Goal: Task Accomplishment & Management: Complete application form

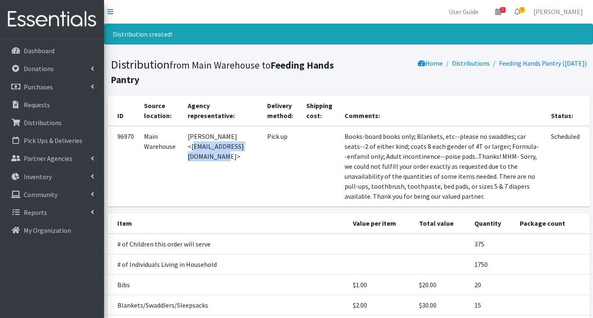
drag, startPoint x: 191, startPoint y: 148, endPoint x: 271, endPoint y: 153, distance: 80.5
click at [262, 153] on td "[PERSON_NAME] <[EMAIL_ADDRESS][DOMAIN_NAME]>" at bounding box center [222, 166] width 79 height 81
copy td "estoddard1221@comcast.net"
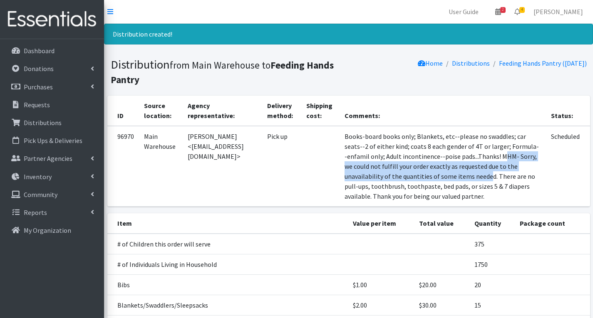
drag, startPoint x: 409, startPoint y: 166, endPoint x: 421, endPoint y: 188, distance: 25.3
click at [421, 188] on td "Books-board books only; Blankets, etc--please no swaddles; car seats--2 of eith…" at bounding box center [442, 166] width 206 height 81
click at [411, 168] on td "Books-board books only; Blankets, etc--please no swaddles; car seats--2 of eith…" at bounding box center [442, 166] width 206 height 81
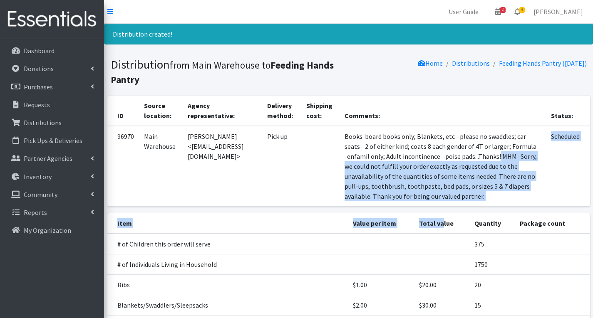
drag, startPoint x: 405, startPoint y: 166, endPoint x: 445, endPoint y: 228, distance: 74.4
click at [445, 185] on td "Books-board books only; Blankets, etc--please no swaddles; car seats--2 of eith…" at bounding box center [442, 166] width 206 height 81
drag, startPoint x: 408, startPoint y: 168, endPoint x: 452, endPoint y: 191, distance: 49.9
click at [468, 207] on td "Books-board books only; Blankets, etc--please no swaddles; car seats--2 of eith…" at bounding box center [442, 166] width 206 height 81
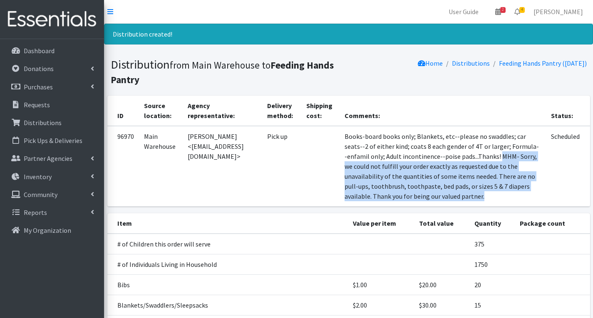
copy td "MHM- Sorry, we could not fulfill your order exactly as requested due to the una…"
click at [525, 9] on span "4" at bounding box center [521, 10] width 5 height 6
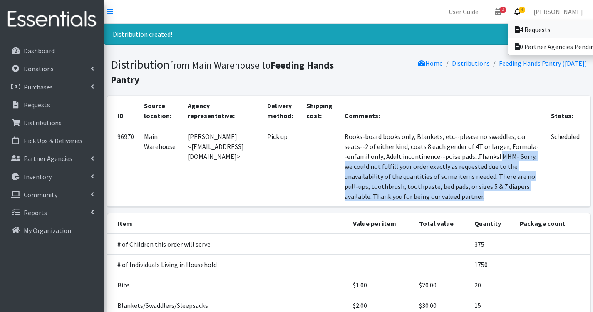
click at [540, 28] on link "4 Requests" at bounding box center [566, 29] width 116 height 17
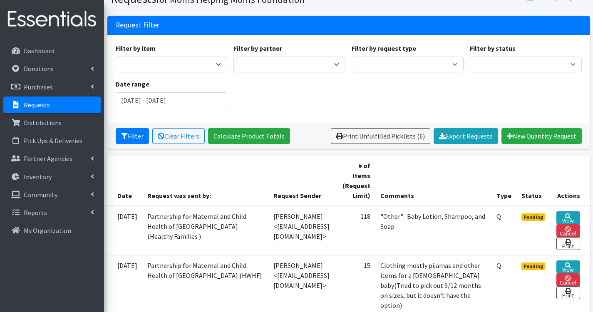
scroll to position [166, 0]
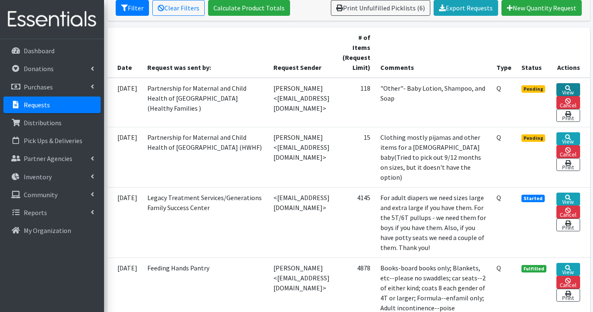
click at [571, 87] on icon at bounding box center [568, 88] width 6 height 6
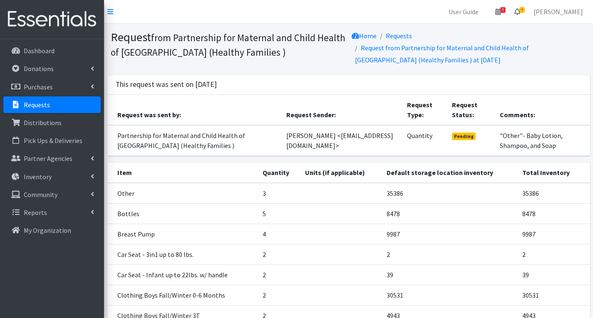
click at [525, 8] on span "4" at bounding box center [521, 10] width 5 height 6
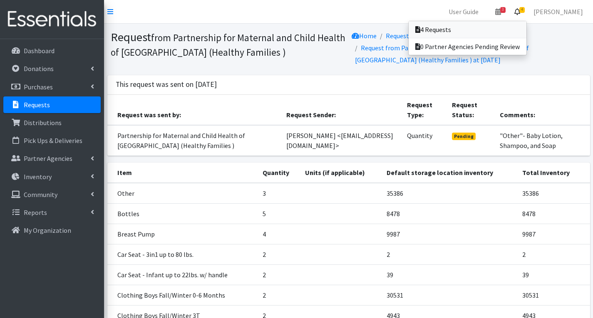
click at [452, 27] on link "4 Requests" at bounding box center [467, 29] width 118 height 17
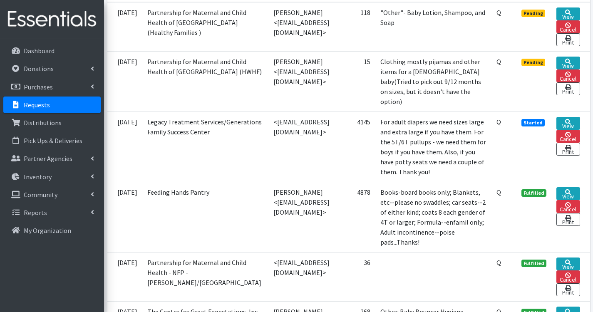
scroll to position [250, 0]
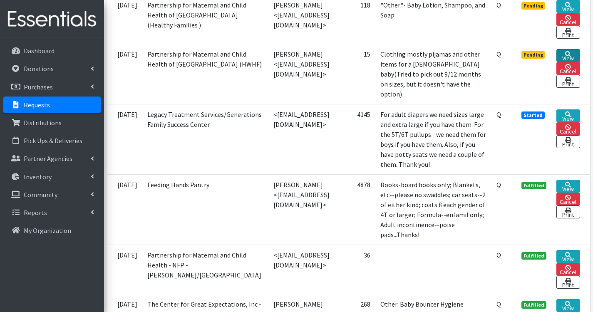
click at [571, 57] on icon at bounding box center [568, 54] width 6 height 6
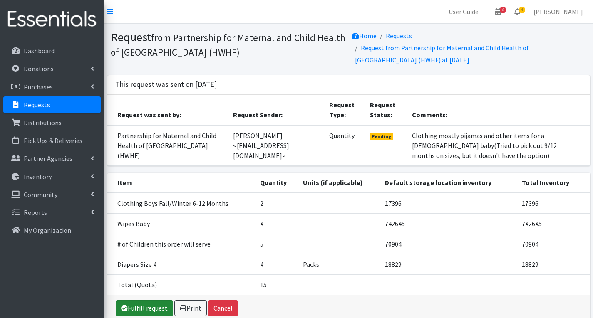
click at [146, 309] on link "Fulfill request" at bounding box center [144, 308] width 57 height 16
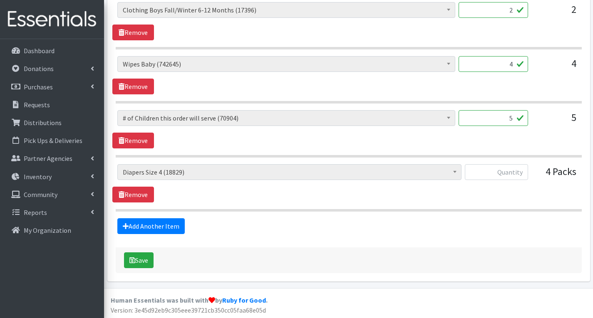
scroll to position [402, 0]
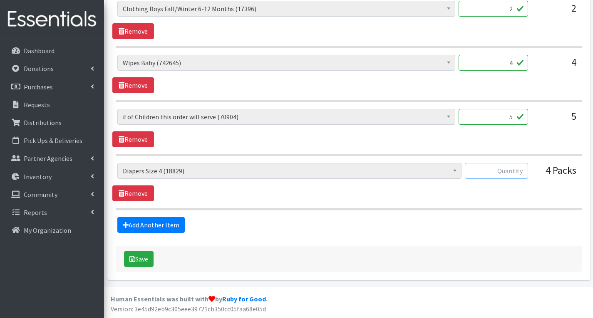
click at [516, 172] on input "text" at bounding box center [496, 171] width 63 height 16
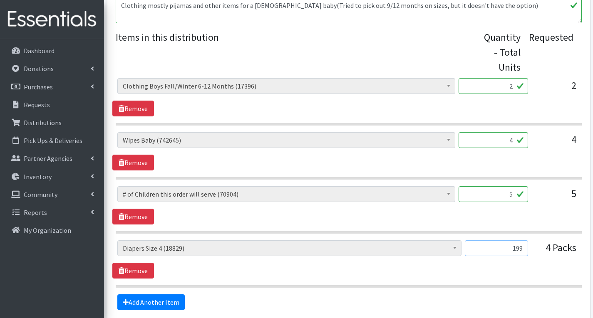
scroll to position [374, 0]
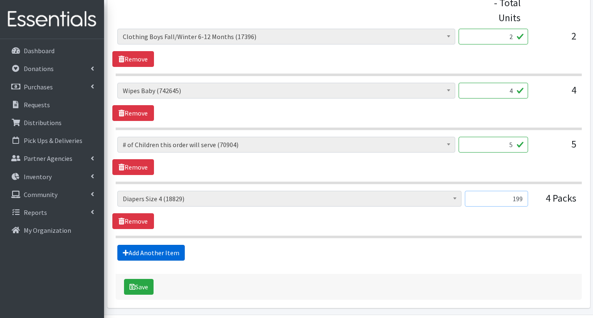
type input "199"
click at [168, 254] on link "Add Another Item" at bounding box center [150, 253] width 67 height 16
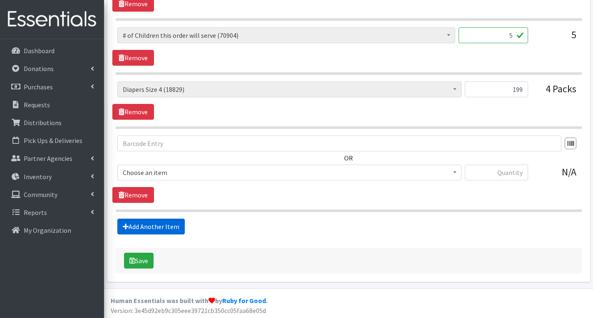
scroll to position [485, 0]
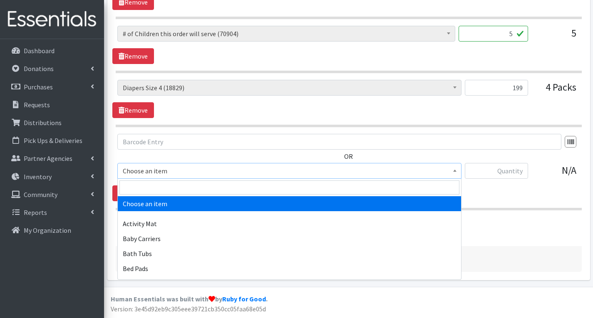
click at [230, 172] on span "Choose an item" at bounding box center [289, 171] width 333 height 12
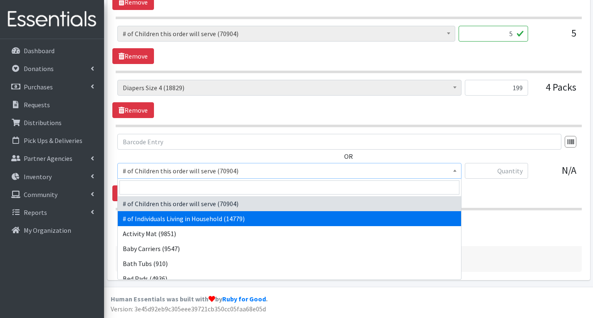
select select "6076"
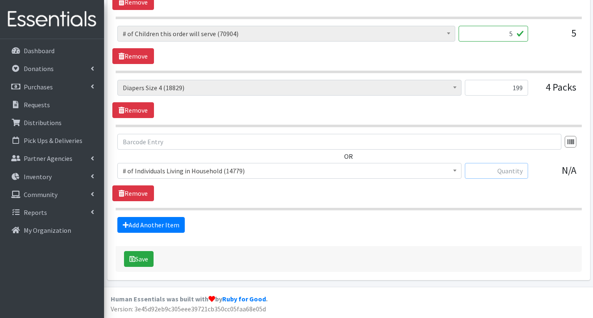
click at [518, 168] on input "text" at bounding box center [496, 171] width 63 height 16
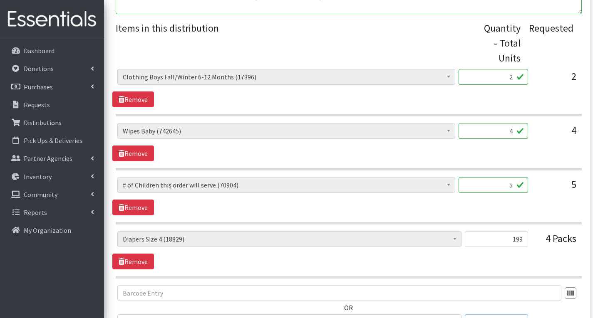
scroll to position [319, 0]
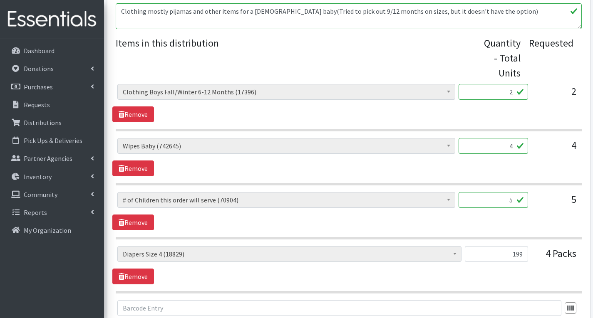
type input "7"
click at [514, 149] on input "4" at bounding box center [492, 146] width 69 height 16
type input "252"
click at [513, 92] on input "2" at bounding box center [492, 92] width 69 height 16
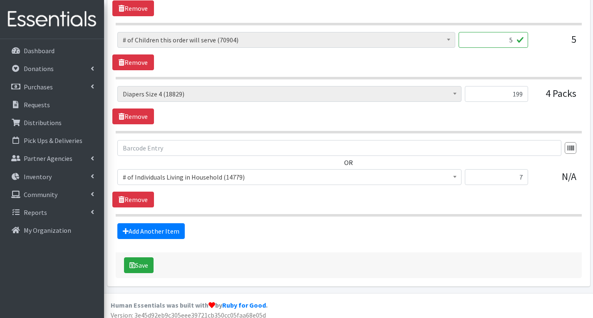
scroll to position [485, 0]
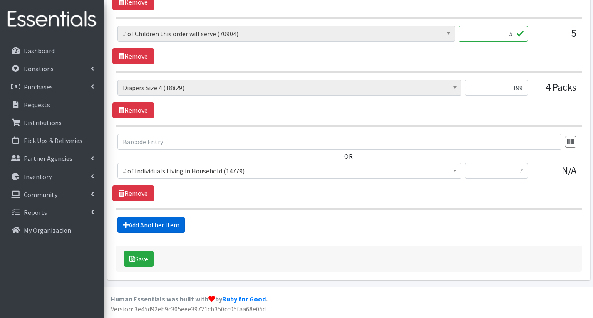
type input "80"
click at [167, 225] on link "Add Another Item" at bounding box center [150, 225] width 67 height 16
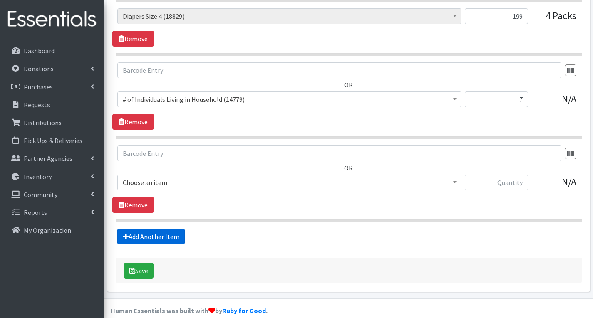
scroll to position [569, 0]
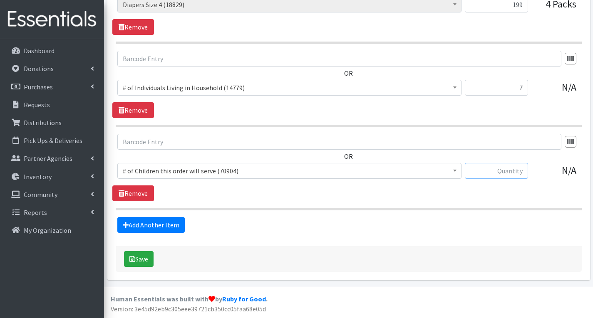
click at [482, 174] on input "text" at bounding box center [496, 171] width 63 height 16
type input "2"
click at [344, 176] on span "# of Children this order will serve (70904)" at bounding box center [289, 171] width 333 height 12
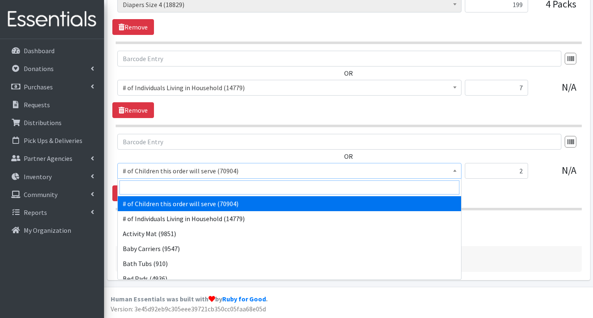
click at [264, 186] on input "search" at bounding box center [289, 188] width 340 height 14
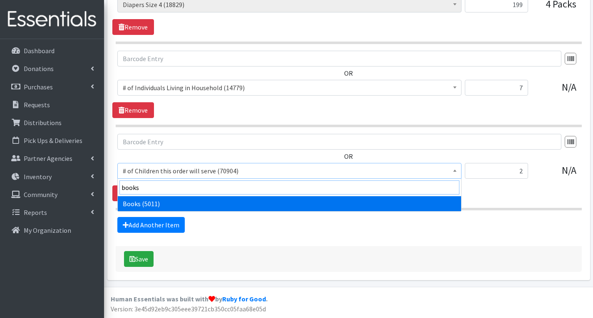
type input "books"
select select "1947"
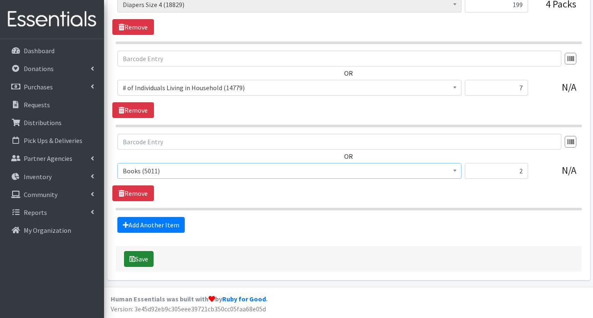
click at [145, 260] on button "Save" at bounding box center [139, 259] width 30 height 16
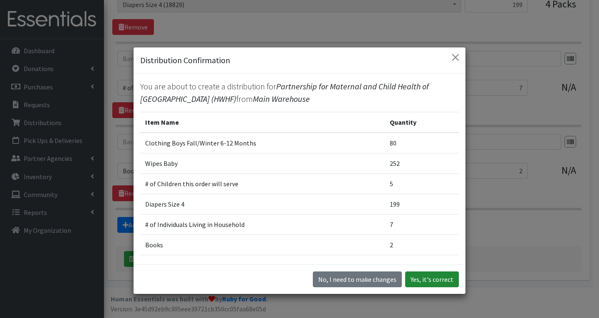
click at [429, 280] on button "Yes, it's correct" at bounding box center [432, 280] width 54 height 16
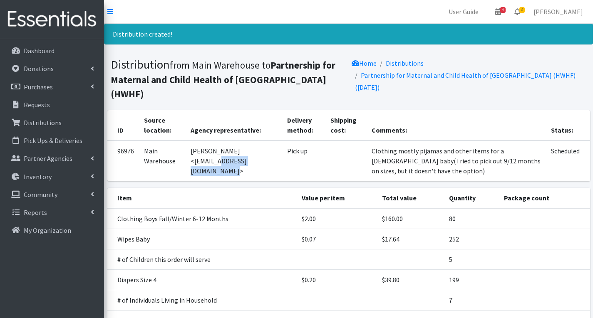
drag, startPoint x: 195, startPoint y: 149, endPoint x: 255, endPoint y: 156, distance: 60.3
click at [257, 158] on td "Angelica Garcia Ruiz <agarciaruiz@pmch.org>" at bounding box center [234, 161] width 97 height 41
copy td "agarciaruiz@pmch.org"
click at [525, 9] on span "3" at bounding box center [521, 10] width 5 height 6
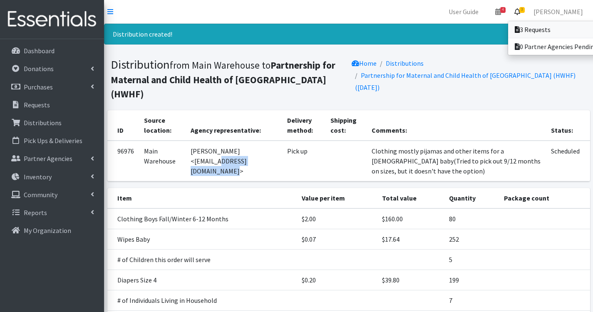
click at [549, 30] on link "3 Requests" at bounding box center [566, 29] width 116 height 17
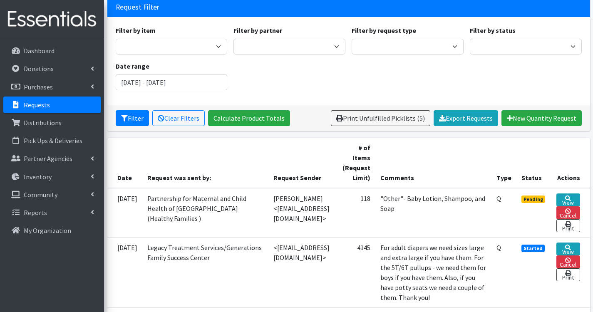
scroll to position [42, 0]
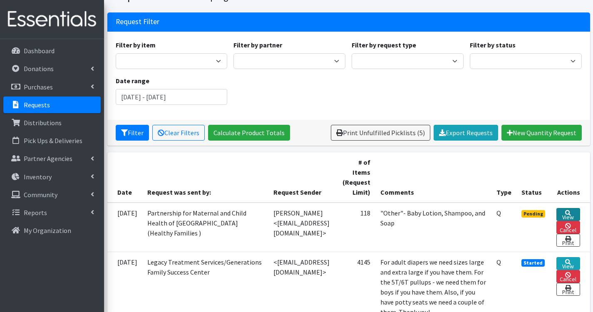
click at [572, 218] on link "View" at bounding box center [567, 214] width 23 height 13
